Goal: Transaction & Acquisition: Purchase product/service

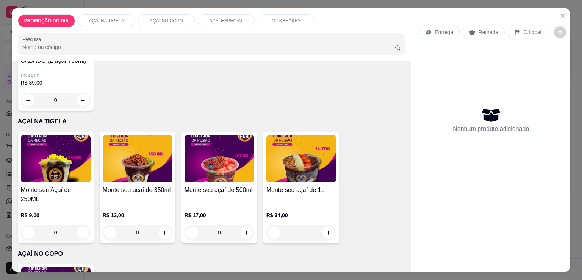
scroll to position [152, 0]
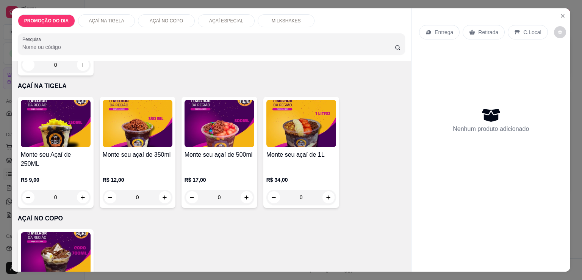
click at [163, 189] on div "0" at bounding box center [138, 196] width 70 height 15
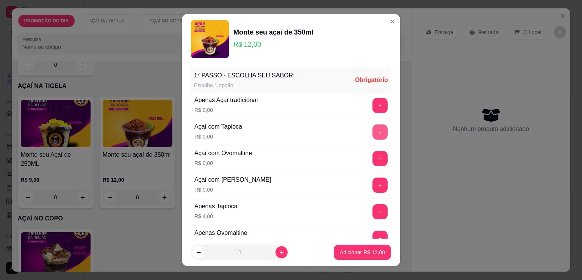
click at [372, 133] on button "+" at bounding box center [379, 131] width 15 height 15
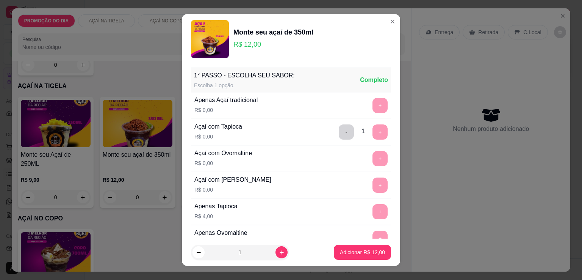
scroll to position [212, 0]
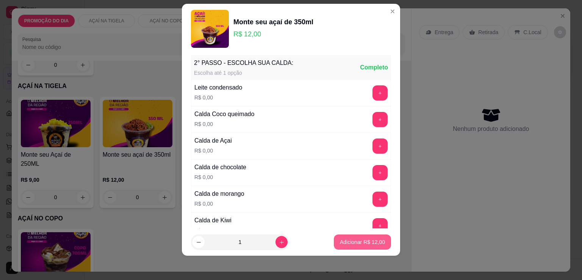
click at [370, 244] on p "Adicionar R$ 12,00" at bounding box center [362, 242] width 45 height 8
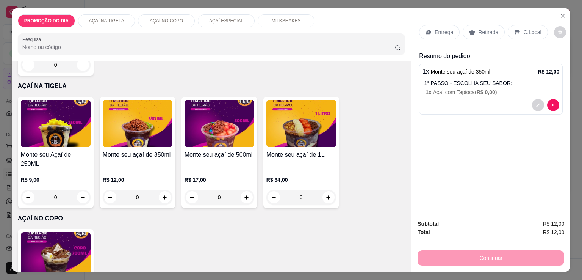
click at [483, 30] on p "Retirada" at bounding box center [488, 32] width 20 height 8
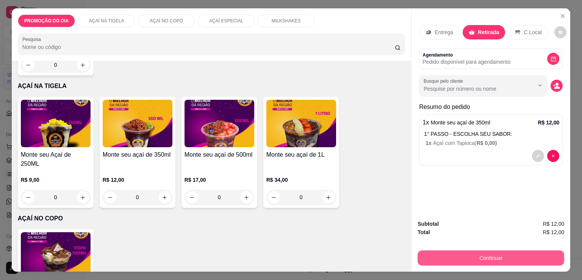
click at [493, 254] on button "Continuar" at bounding box center [491, 257] width 147 height 15
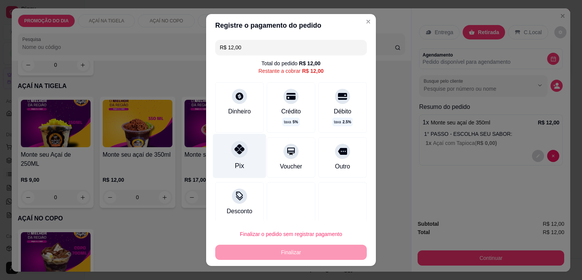
click at [233, 154] on div at bounding box center [239, 149] width 17 height 17
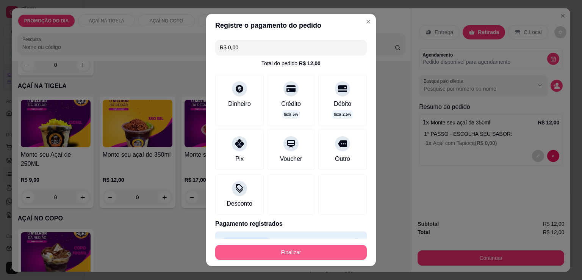
click at [289, 254] on button "Finalizar" at bounding box center [291, 251] width 152 height 15
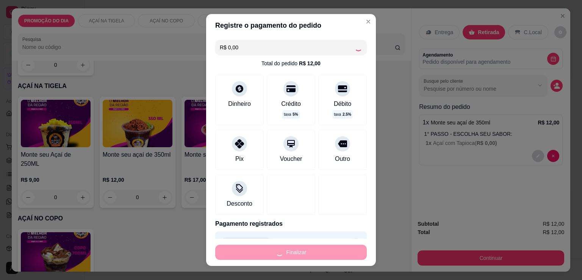
type input "-R$ 12,00"
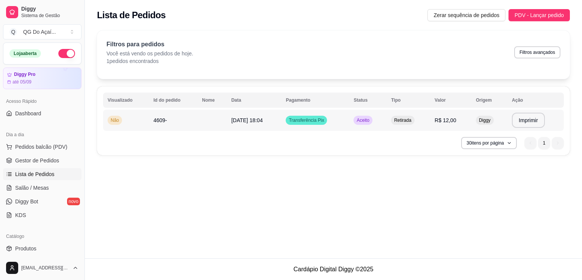
click at [342, 121] on td "Transferência Pix" at bounding box center [315, 119] width 68 height 21
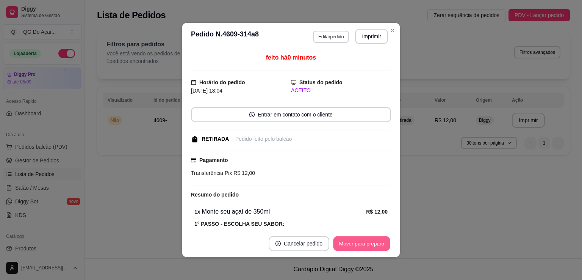
click at [367, 243] on button "Mover para preparo" at bounding box center [361, 243] width 57 height 15
click at [367, 243] on button "Mover para retirada disponível" at bounding box center [348, 243] width 81 height 15
click at [367, 243] on button "Mover para finalizado" at bounding box center [359, 243] width 63 height 15
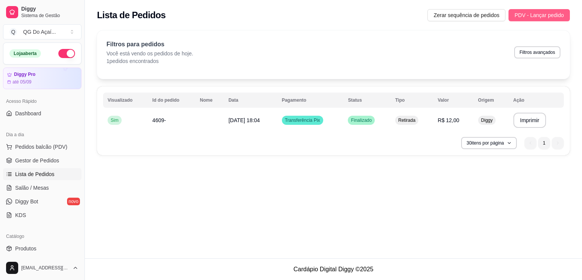
click at [542, 16] on span "PDV - Lançar pedido" at bounding box center [538, 15] width 49 height 8
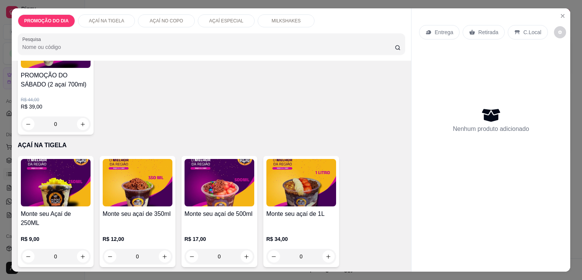
scroll to position [114, 0]
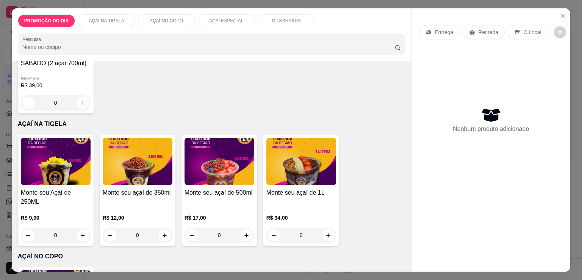
click at [243, 227] on div "0" at bounding box center [220, 234] width 70 height 15
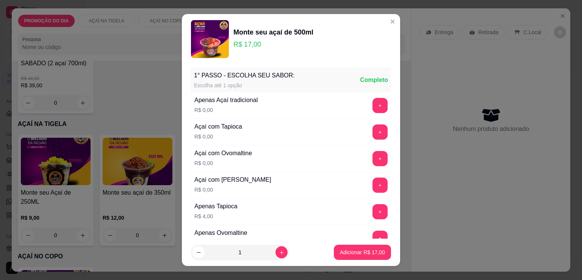
click at [372, 105] on button "+" at bounding box center [379, 105] width 15 height 15
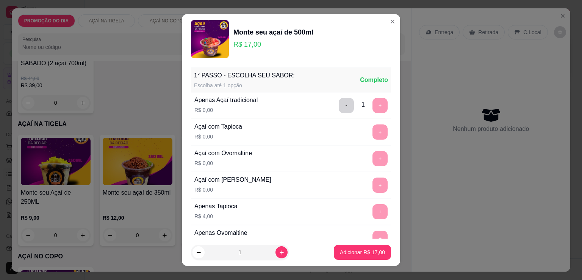
scroll to position [10, 0]
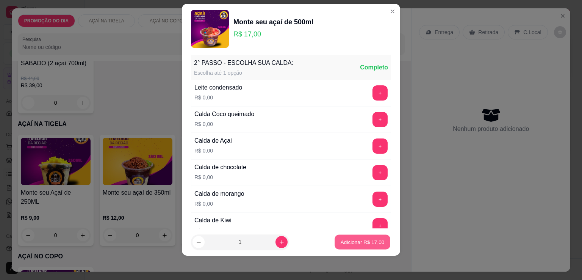
click at [361, 246] on button "Adicionar R$ 17,00" at bounding box center [363, 242] width 56 height 15
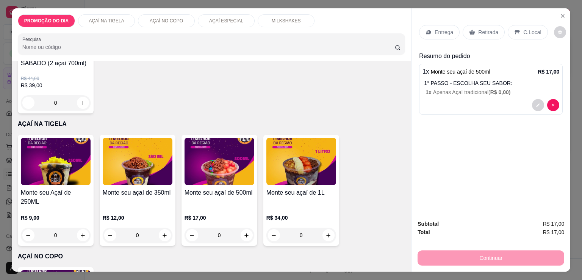
click at [483, 29] on p "Retirada" at bounding box center [488, 32] width 20 height 8
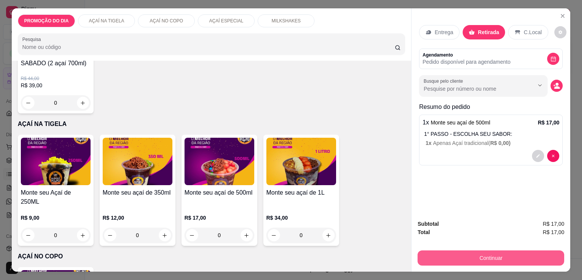
click at [487, 252] on button "Continuar" at bounding box center [491, 257] width 147 height 15
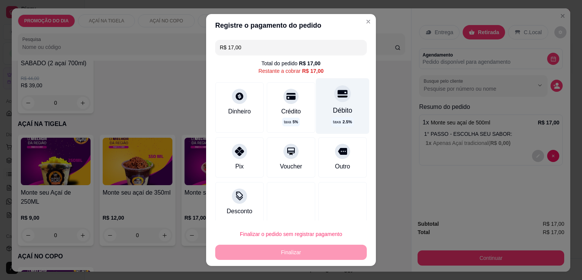
click at [333, 111] on div "Débito" at bounding box center [342, 110] width 19 height 10
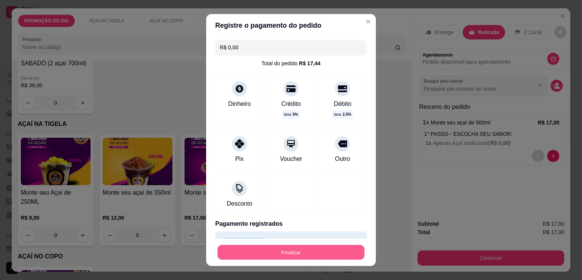
click at [308, 253] on button "Finalizar" at bounding box center [290, 252] width 147 height 15
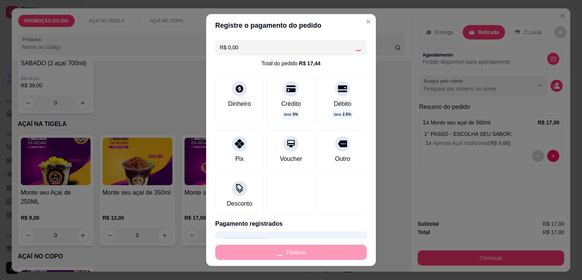
type input "-R$ 17,00"
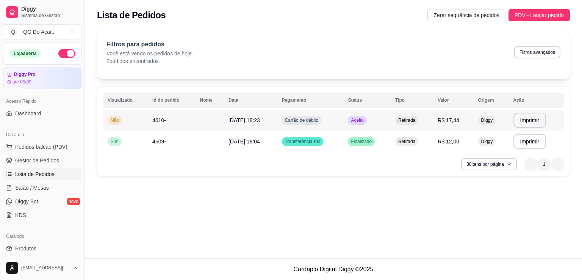
click at [387, 118] on td "Aceito" at bounding box center [366, 119] width 47 height 21
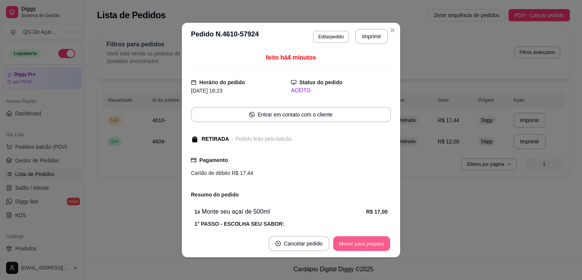
click at [367, 245] on button "Mover para preparo" at bounding box center [361, 243] width 57 height 15
click at [367, 245] on button "Mover para retirada disponível" at bounding box center [348, 243] width 81 height 15
click at [374, 243] on button "Mover para finalizado" at bounding box center [359, 243] width 63 height 15
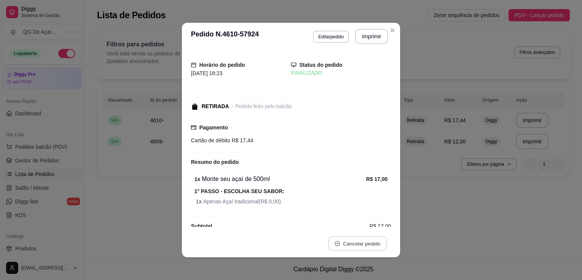
click at [374, 243] on button "Cancelar pedido" at bounding box center [357, 243] width 59 height 15
click at [335, 223] on button "não" at bounding box center [341, 223] width 30 height 15
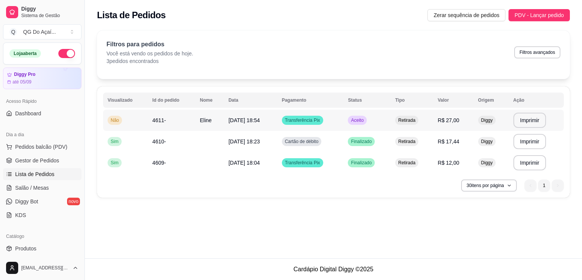
click at [349, 125] on td "Aceito" at bounding box center [366, 119] width 47 height 21
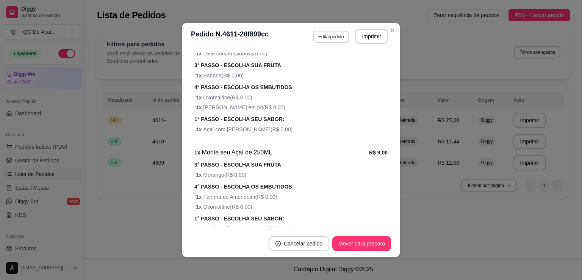
scroll to position [379, 0]
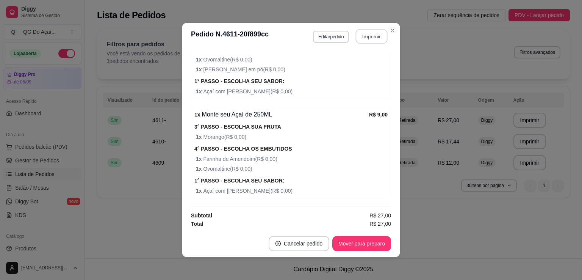
click at [374, 38] on button "Imprimir" at bounding box center [372, 36] width 32 height 15
click at [363, 245] on button "Mover para preparo" at bounding box center [361, 243] width 59 height 15
click at [363, 245] on button "Mover para retirada disponível" at bounding box center [349, 243] width 84 height 15
click at [363, 245] on button "Mover para finalizado" at bounding box center [359, 243] width 63 height 15
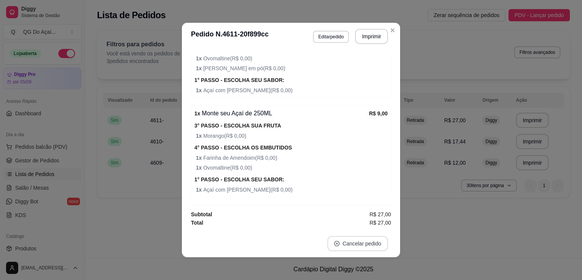
scroll to position [361, 0]
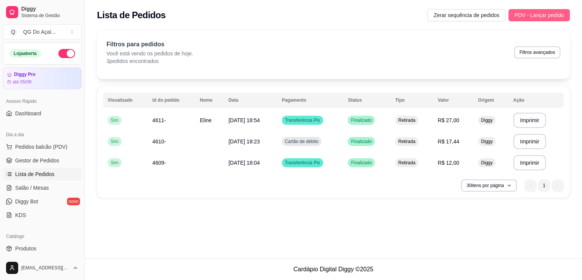
click at [544, 17] on span "PDV - Lançar pedido" at bounding box center [538, 15] width 49 height 8
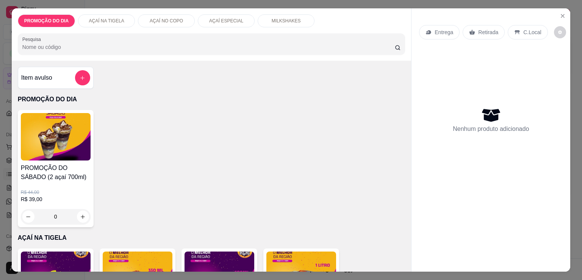
scroll to position [114, 0]
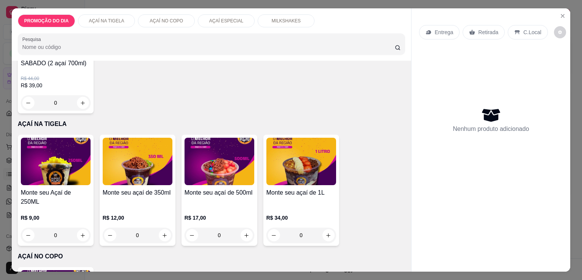
click at [244, 227] on div "0" at bounding box center [220, 234] width 70 height 15
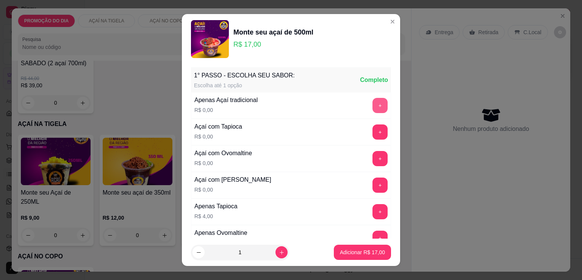
click at [372, 103] on button "+" at bounding box center [379, 105] width 15 height 15
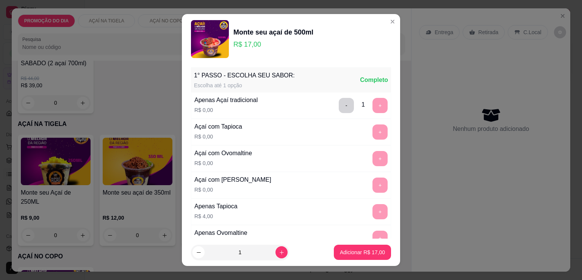
scroll to position [212, 0]
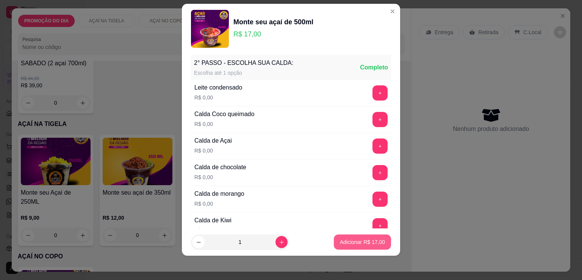
click at [363, 241] on p "Adicionar R$ 17,00" at bounding box center [362, 242] width 45 height 8
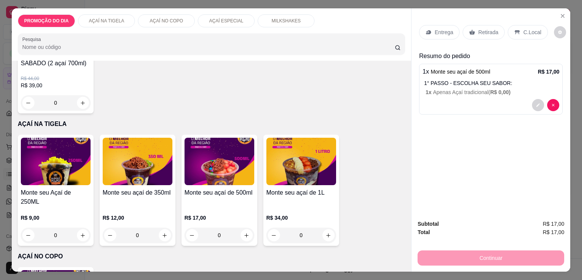
click at [482, 25] on div "Retirada" at bounding box center [484, 32] width 42 height 14
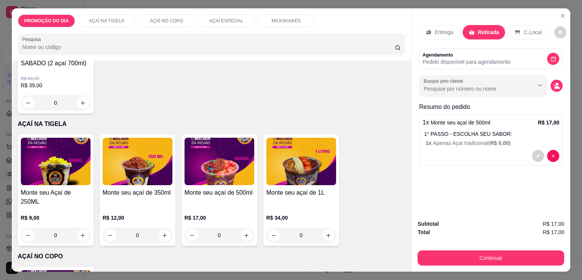
click at [510, 248] on div "Continuar" at bounding box center [491, 256] width 147 height 17
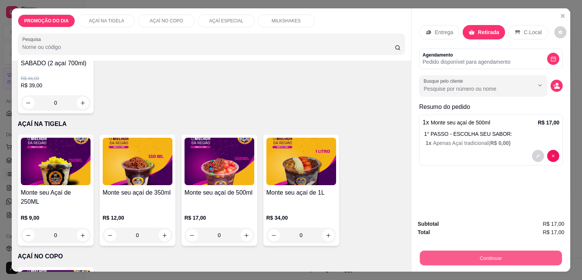
click at [511, 253] on button "Continuar" at bounding box center [491, 257] width 142 height 15
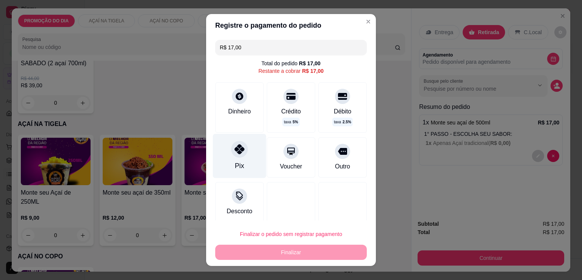
click at [239, 158] on div "Pix" at bounding box center [239, 156] width 53 height 44
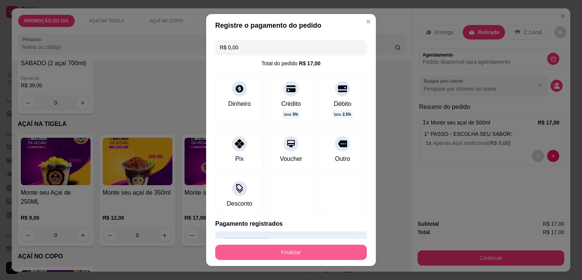
click at [284, 250] on button "Finalizar" at bounding box center [291, 251] width 152 height 15
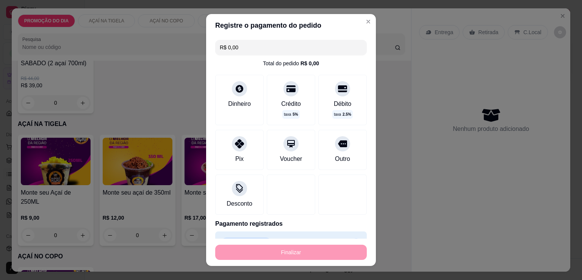
type input "-R$ 17,00"
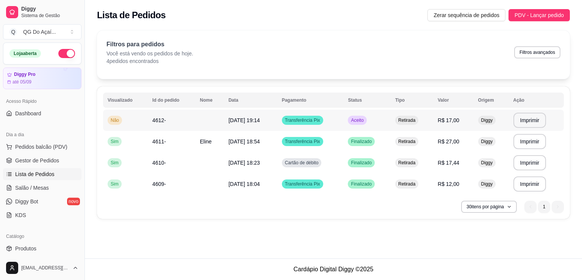
click at [349, 122] on td "Aceito" at bounding box center [366, 119] width 47 height 21
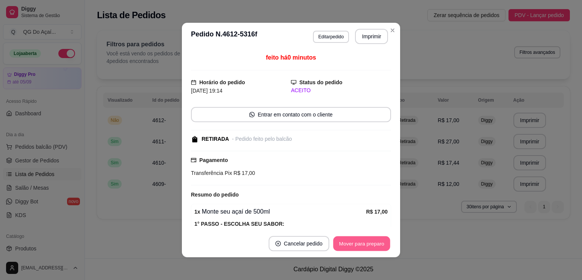
click at [360, 246] on button "Mover para preparo" at bounding box center [361, 243] width 57 height 15
click at [362, 244] on button "Mover para retirada disponível" at bounding box center [349, 243] width 84 height 15
click at [367, 244] on button "Mover para finalizado" at bounding box center [359, 243] width 61 height 15
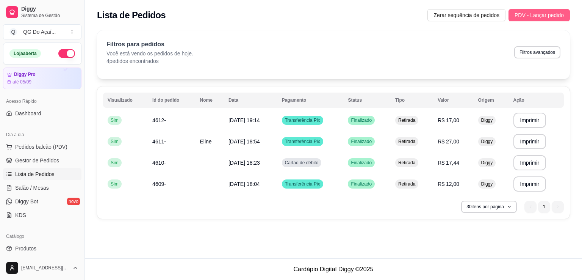
click at [530, 19] on button "PDV - Lançar pedido" at bounding box center [538, 15] width 61 height 12
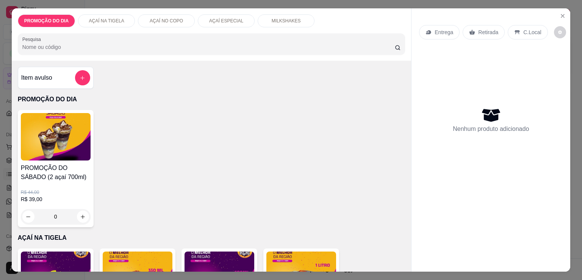
scroll to position [76, 0]
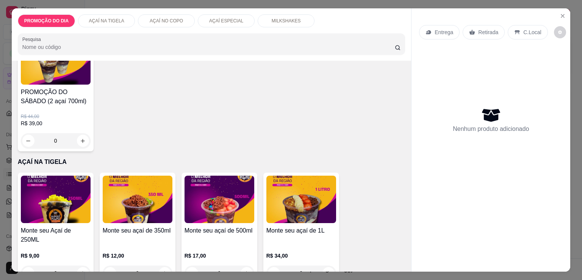
click at [162, 265] on div "0" at bounding box center [138, 272] width 70 height 15
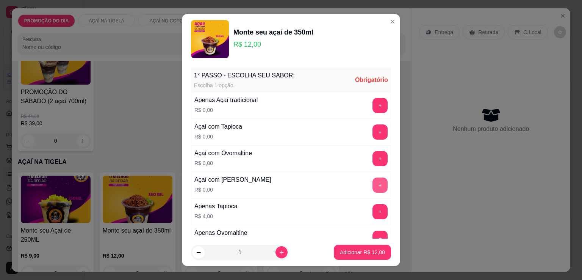
click at [372, 186] on button "+" at bounding box center [379, 184] width 15 height 15
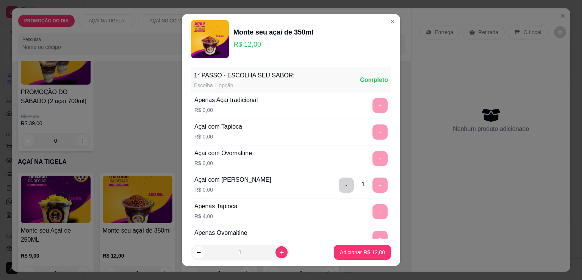
scroll to position [212, 0]
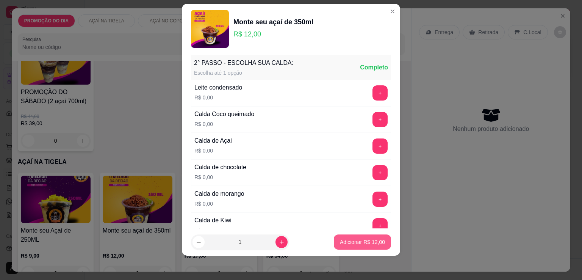
click at [365, 241] on p "Adicionar R$ 12,00" at bounding box center [362, 242] width 45 height 8
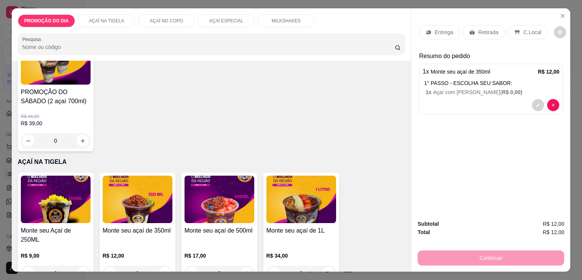
click at [481, 29] on p "Retirada" at bounding box center [488, 32] width 20 height 8
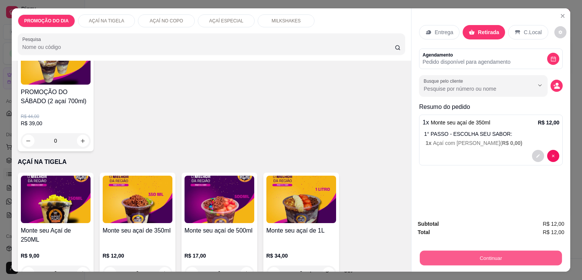
click at [501, 256] on button "Continuar" at bounding box center [491, 257] width 142 height 15
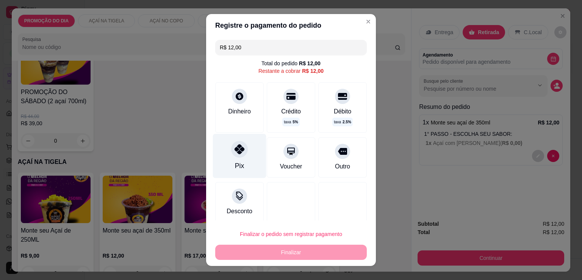
click at [235, 153] on icon at bounding box center [240, 149] width 10 height 10
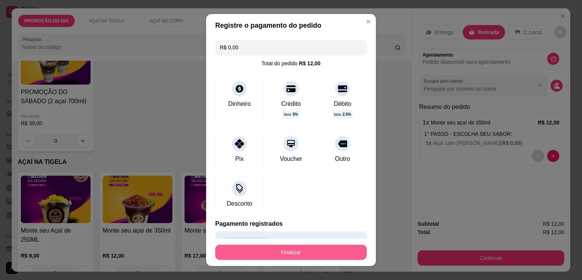
click at [293, 250] on button "Finalizar" at bounding box center [291, 251] width 152 height 15
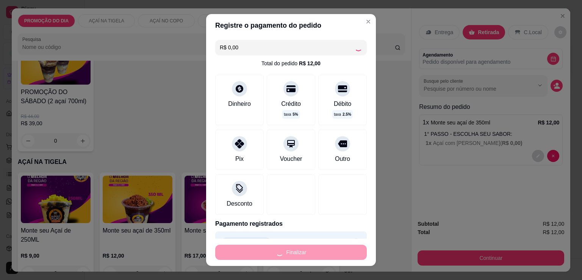
type input "-R$ 12,00"
